Goal: Information Seeking & Learning: Learn about a topic

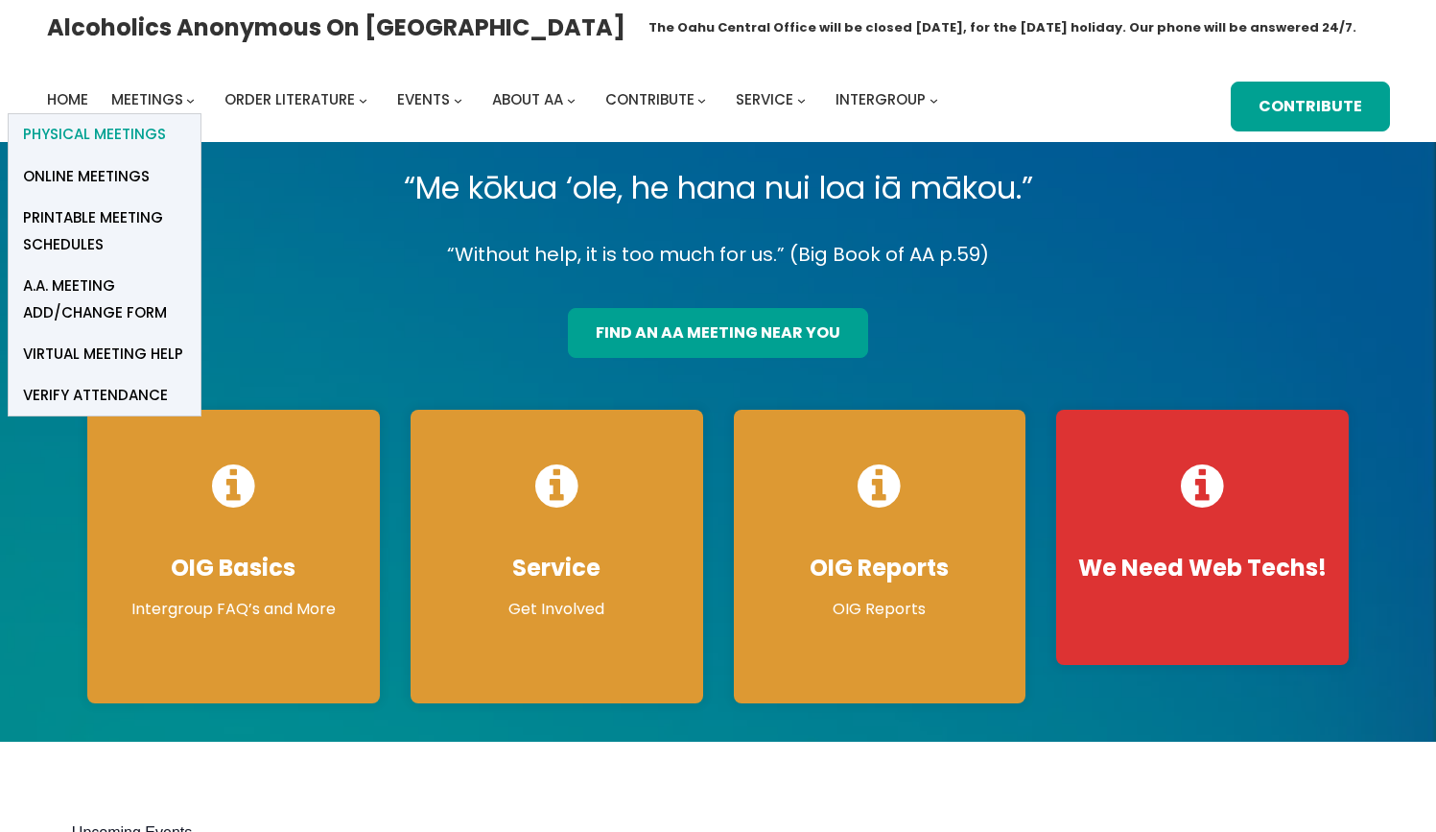
click at [147, 131] on span "Physical Meetings" at bounding box center [94, 134] width 143 height 27
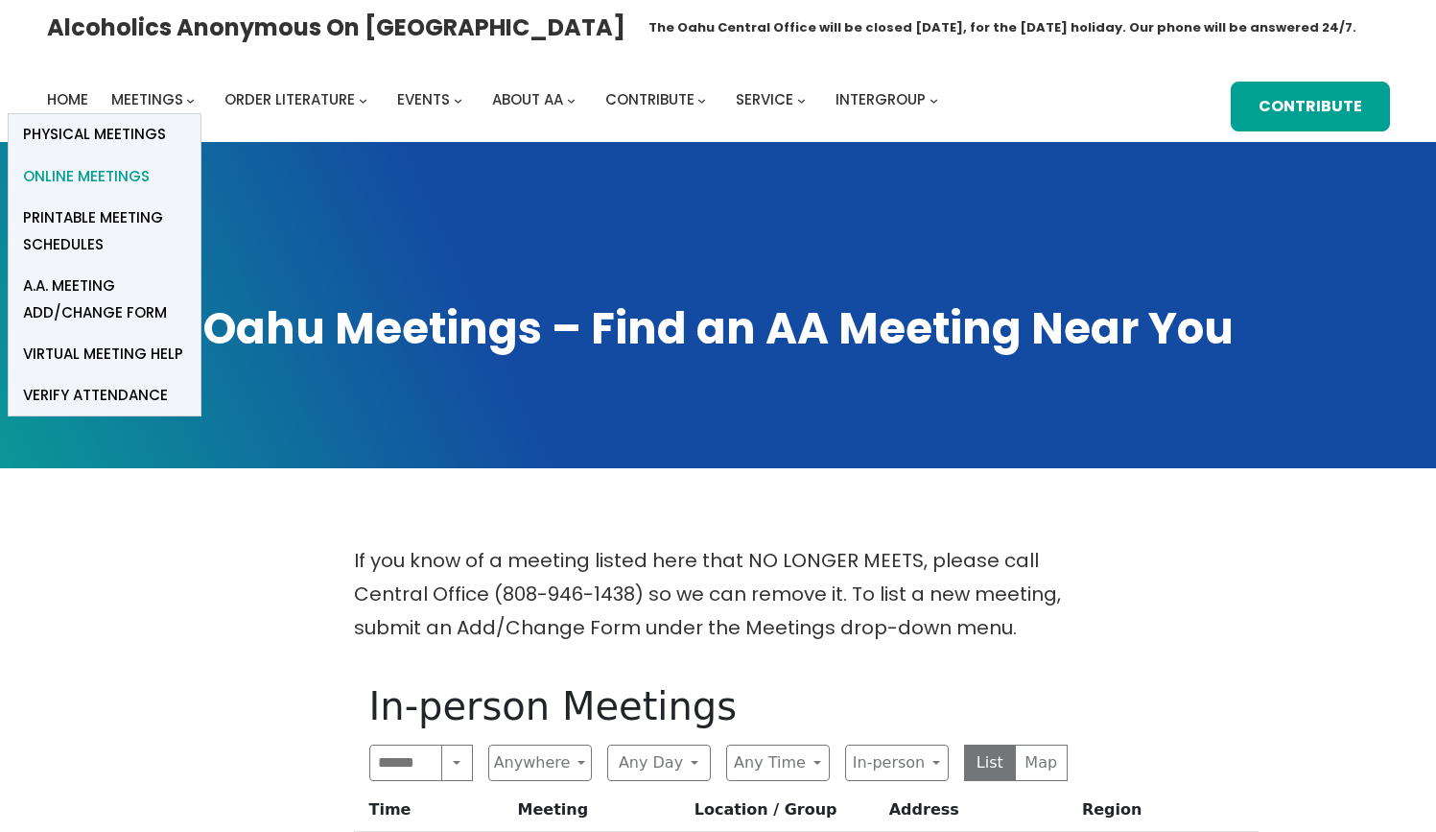
click at [124, 172] on span "Online Meetings" at bounding box center [86, 176] width 127 height 27
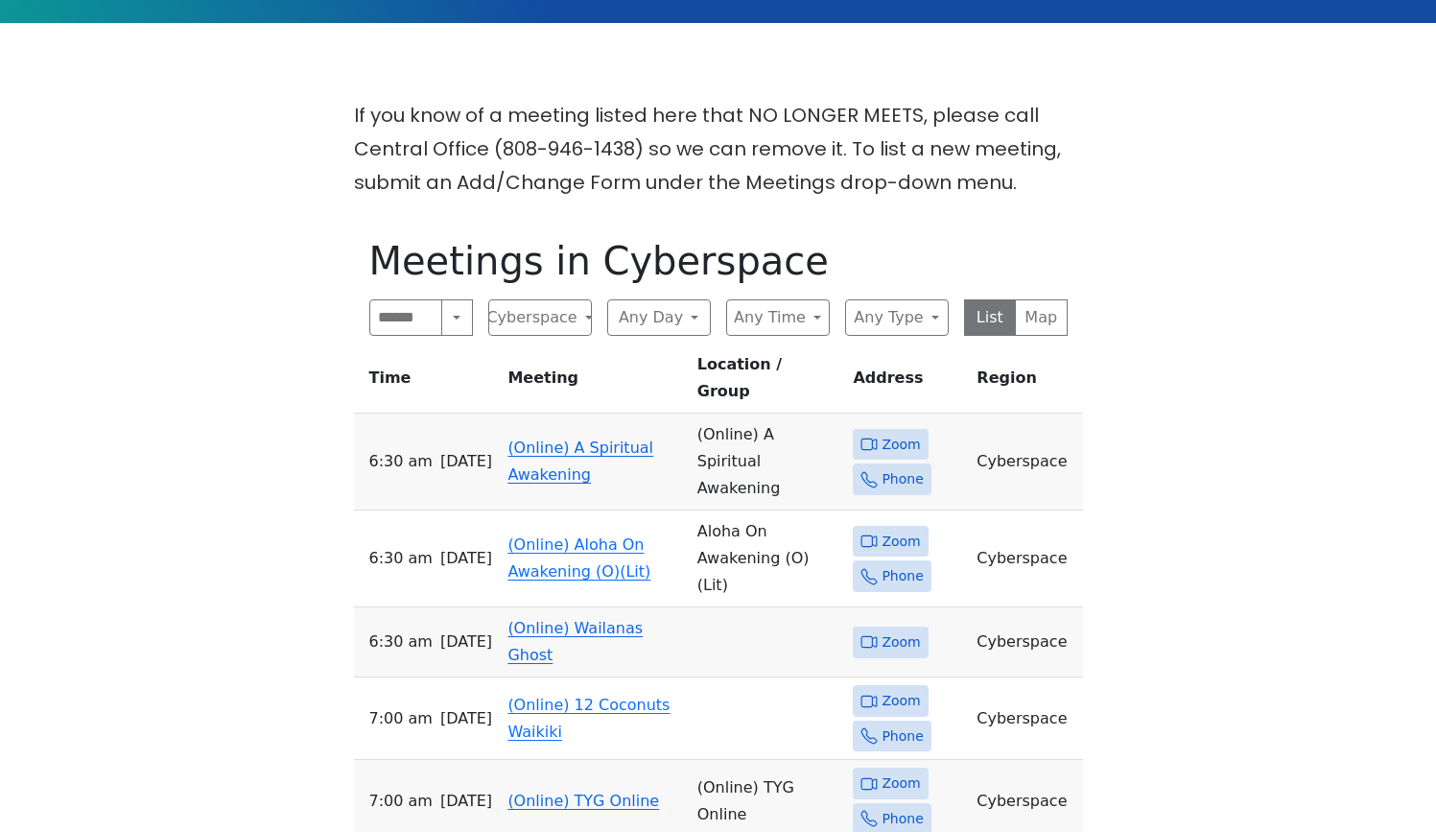
scroll to position [445, 0]
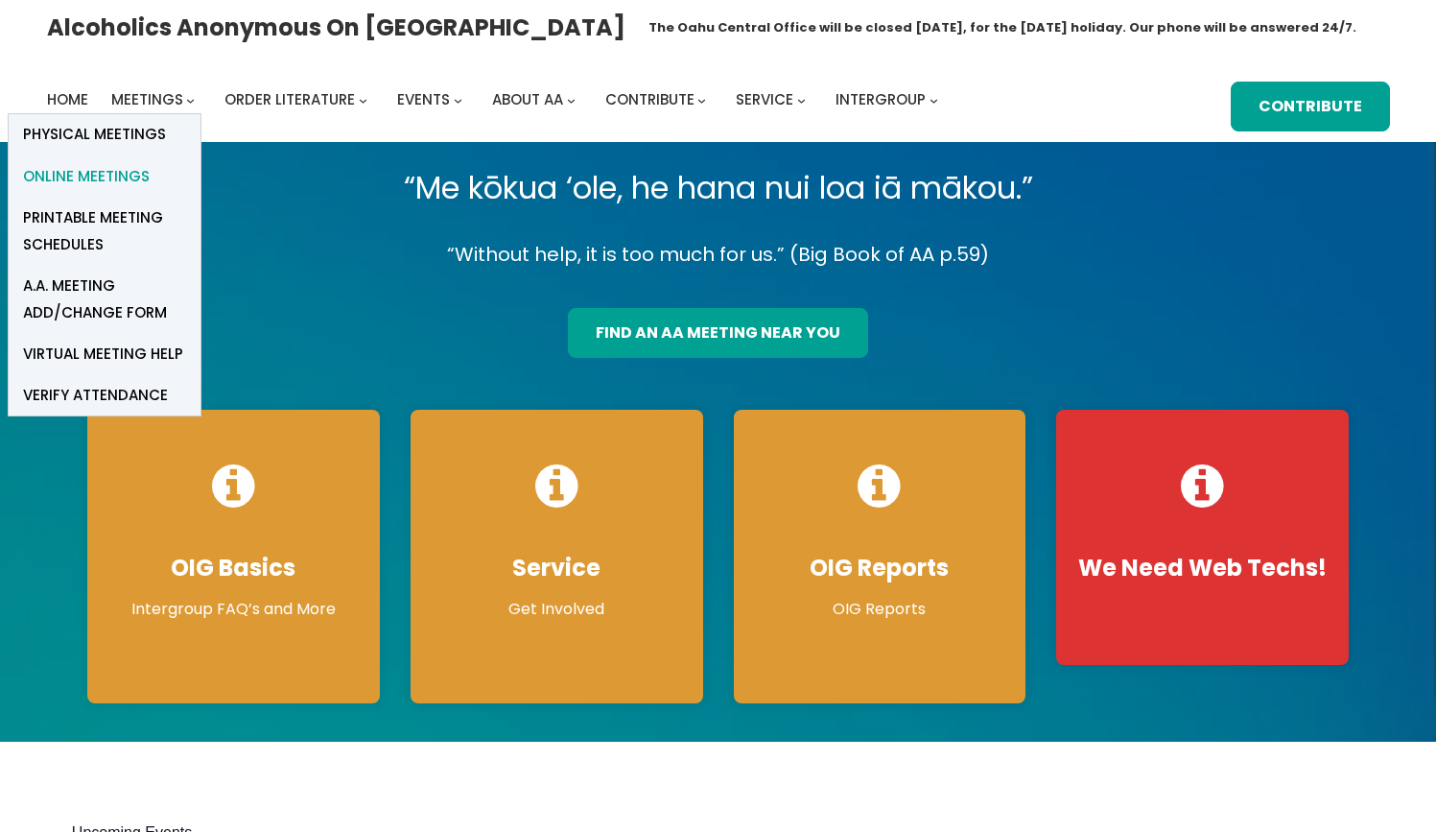
click at [142, 172] on span "Online Meetings" at bounding box center [86, 176] width 127 height 27
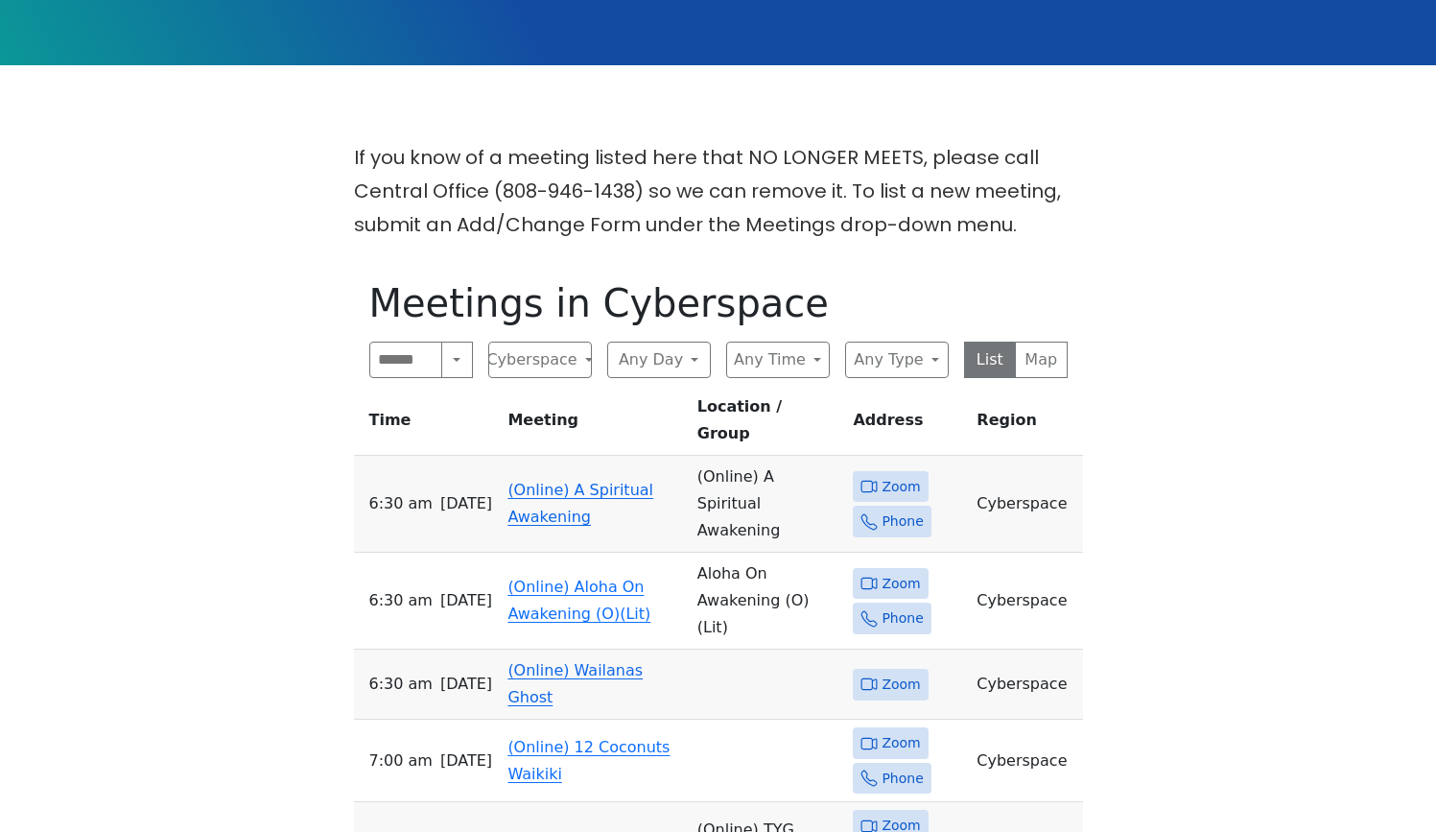
scroll to position [410, 0]
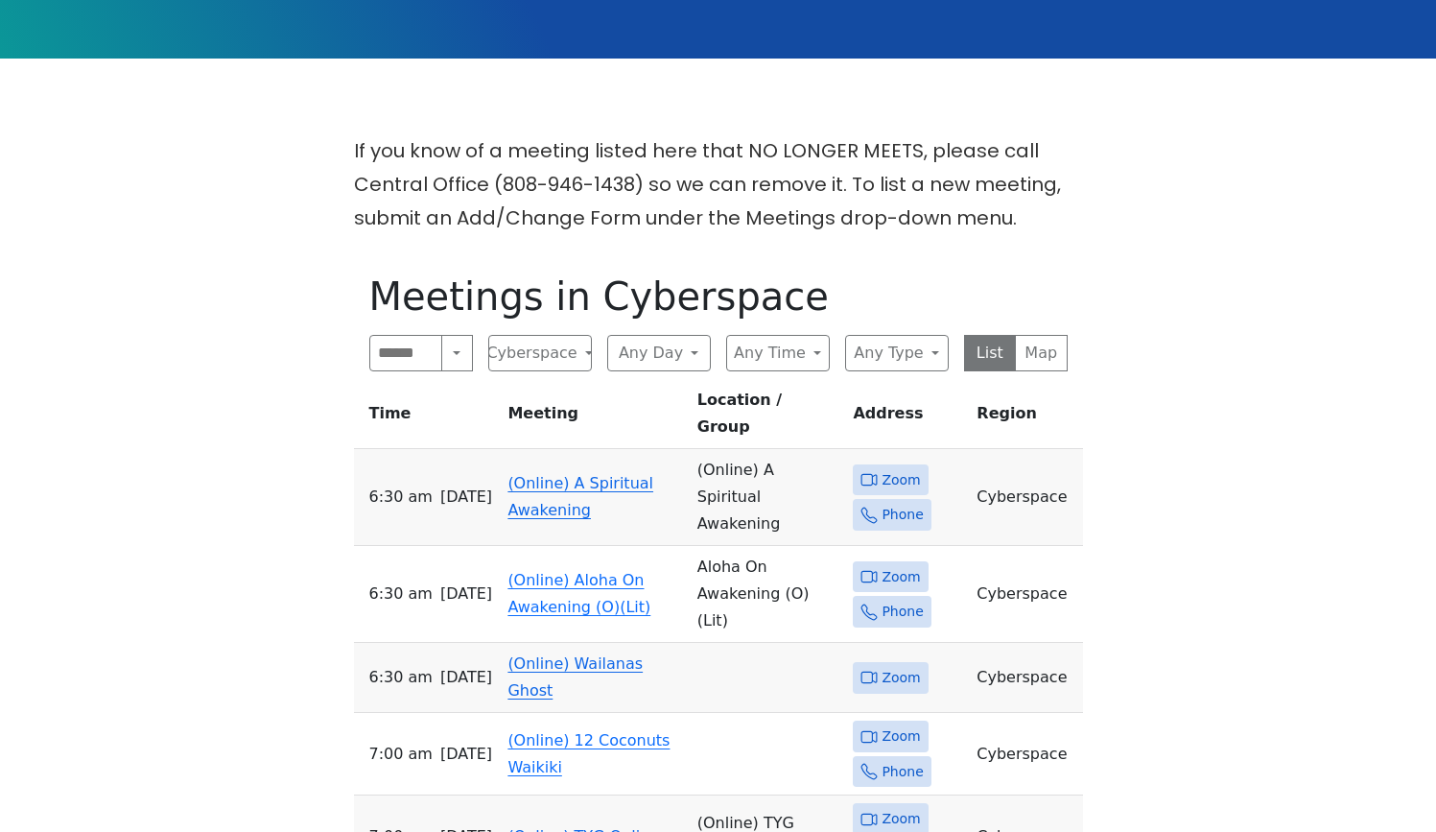
click at [554, 474] on link "(Online) A Spiritual Awakening" at bounding box center [580, 496] width 146 height 45
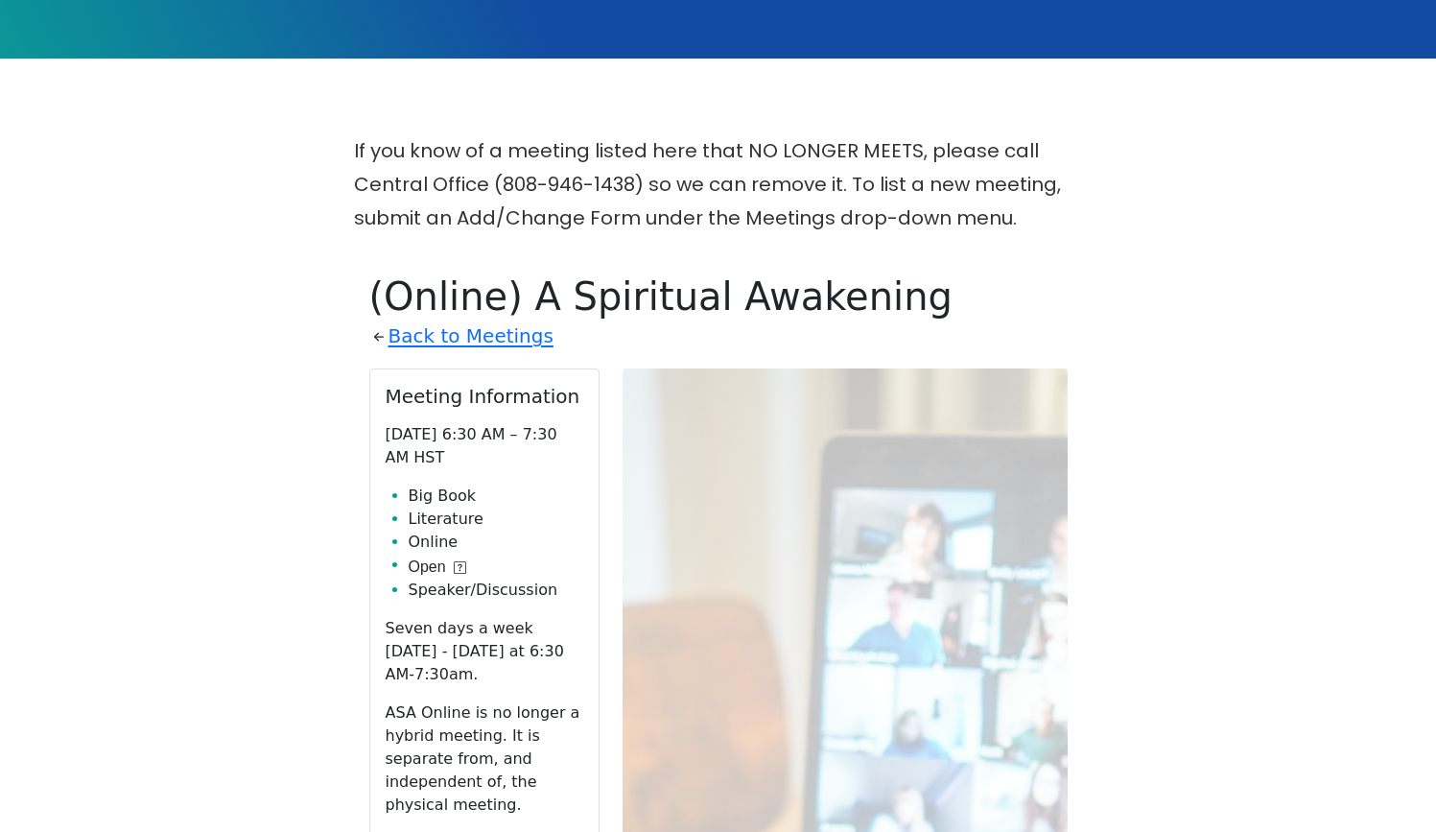
scroll to position [668, 0]
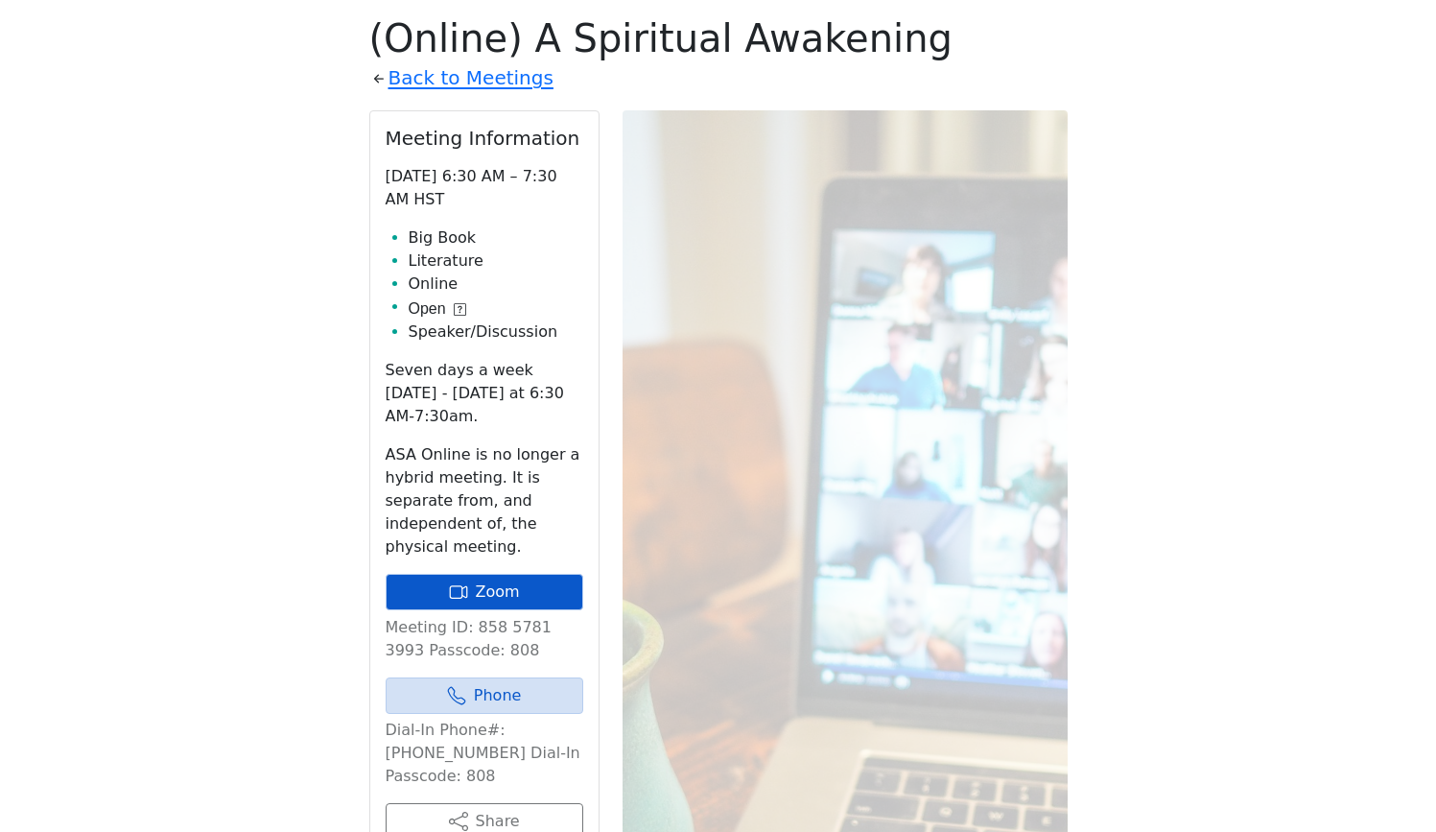
click at [533, 593] on link "Zoom" at bounding box center [485, 592] width 198 height 36
